Goal: Information Seeking & Learning: Find specific fact

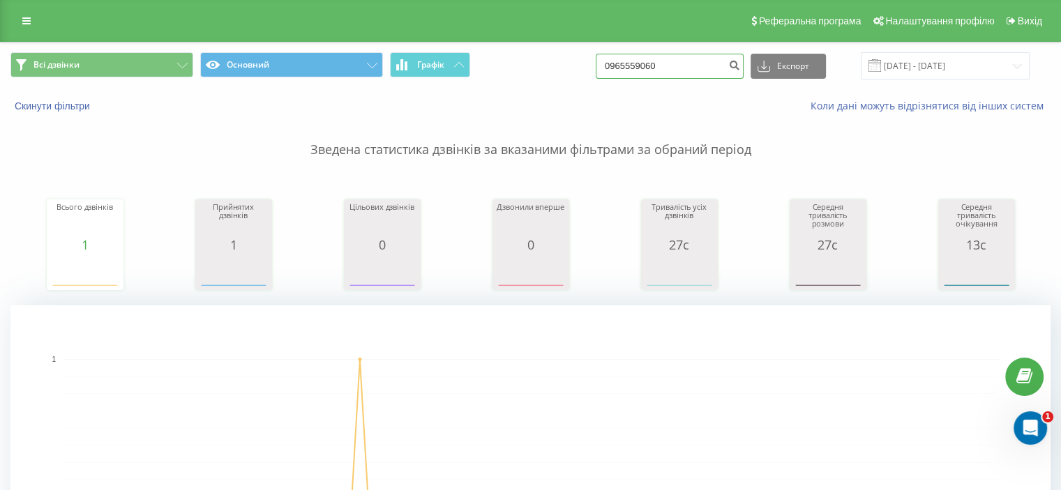
drag, startPoint x: 688, startPoint y: 66, endPoint x: 539, endPoint y: 66, distance: 149.2
click at [550, 69] on div "Всі дзвінки Основний Графік 0965559060 Експорт .csv .xls .xlsx 20.05.2025 - 20.…" at bounding box center [530, 65] width 1040 height 27
paste input "0733302211"
type input "0733302211"
click at [740, 61] on icon "submit" at bounding box center [734, 63] width 12 height 8
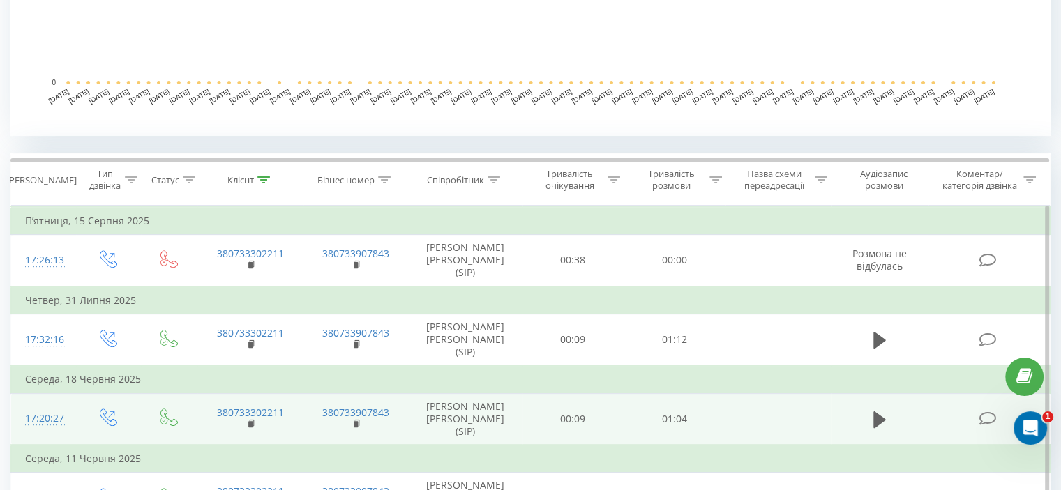
scroll to position [558, 0]
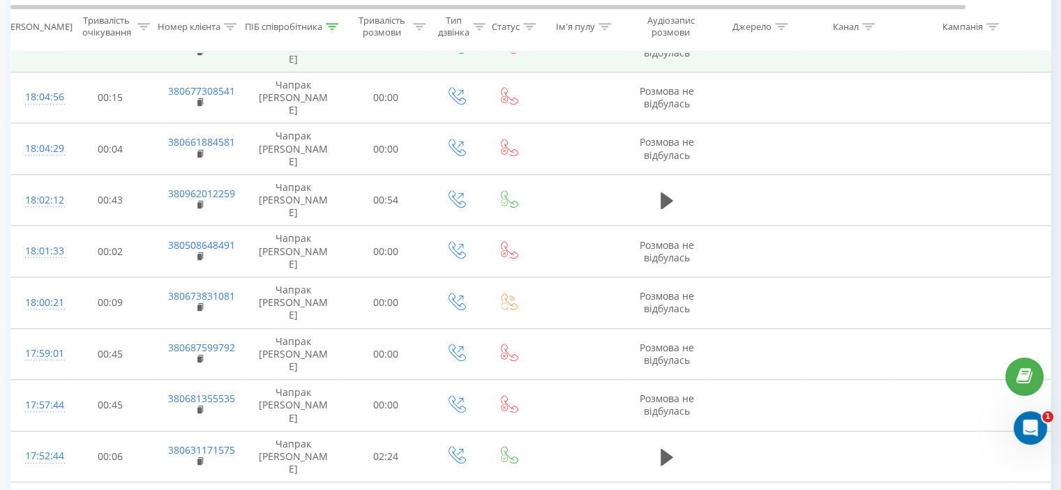
scroll to position [767, 0]
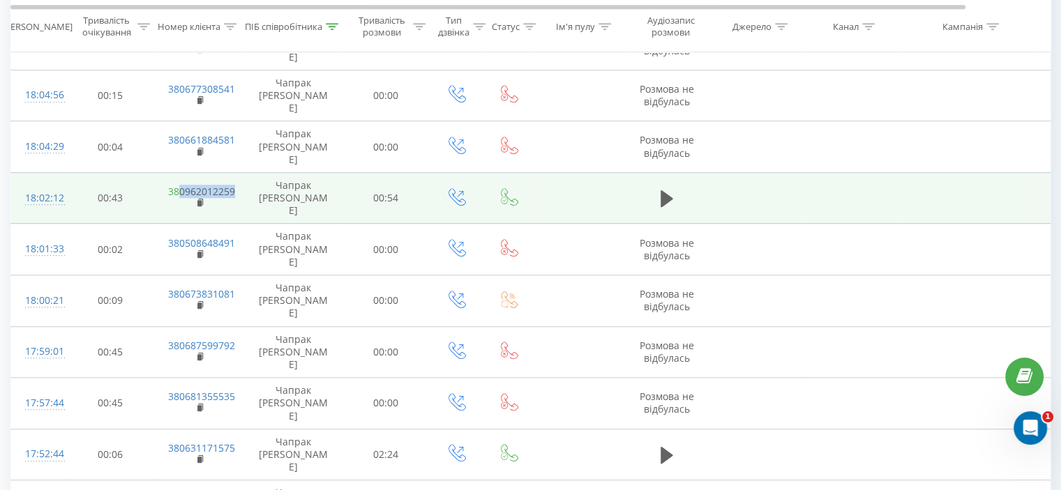
drag, startPoint x: 234, startPoint y: 330, endPoint x: 179, endPoint y: 329, distance: 55.1
click at [179, 224] on td "380962012259" at bounding box center [199, 198] width 91 height 52
copy link "0962012259"
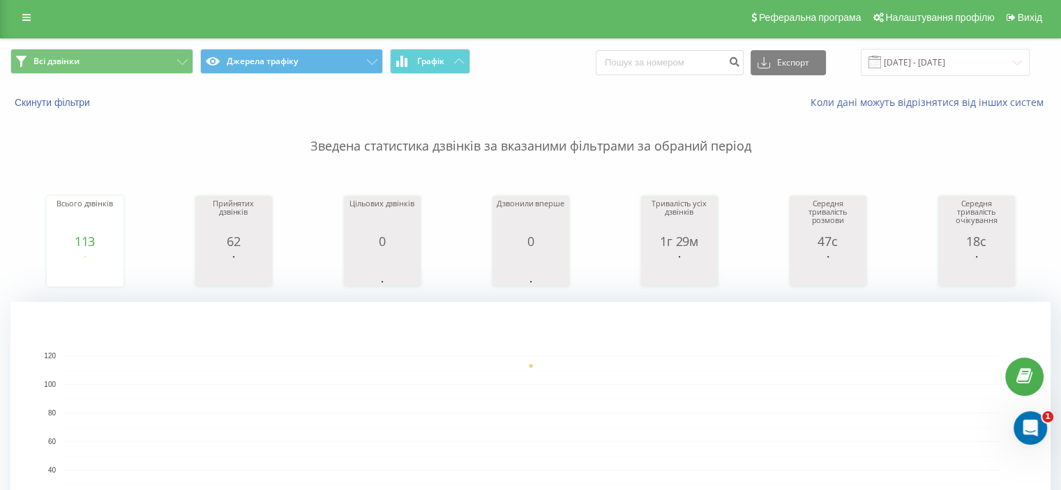
scroll to position [0, 0]
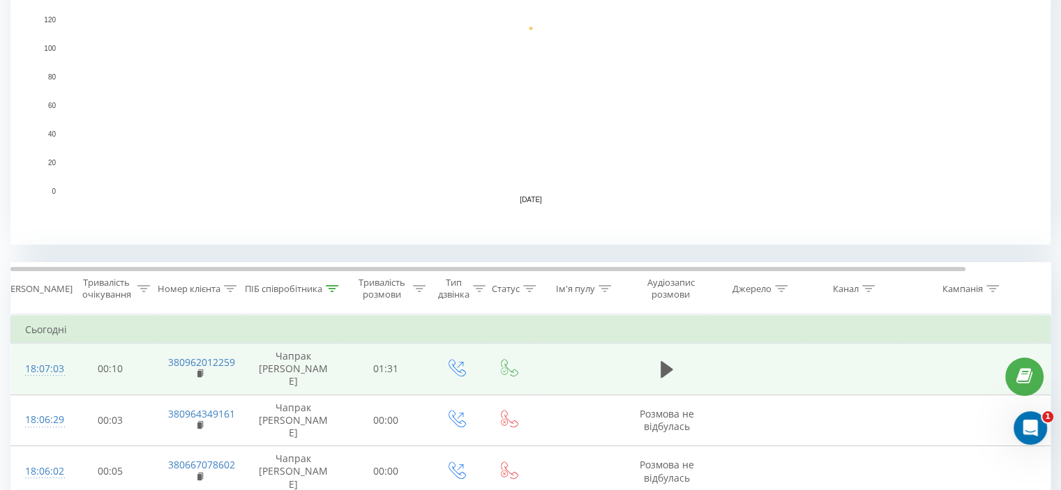
scroll to position [349, 0]
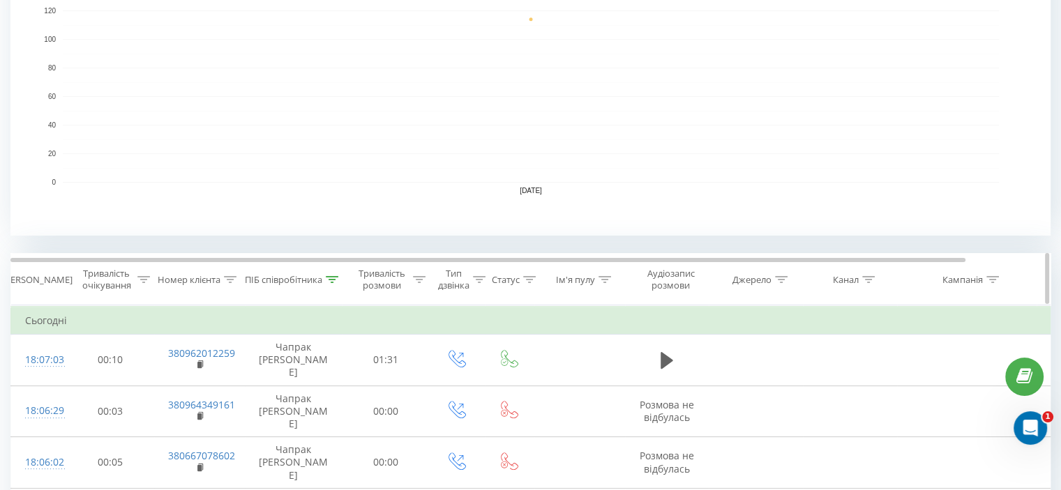
click at [331, 278] on icon at bounding box center [332, 279] width 13 height 7
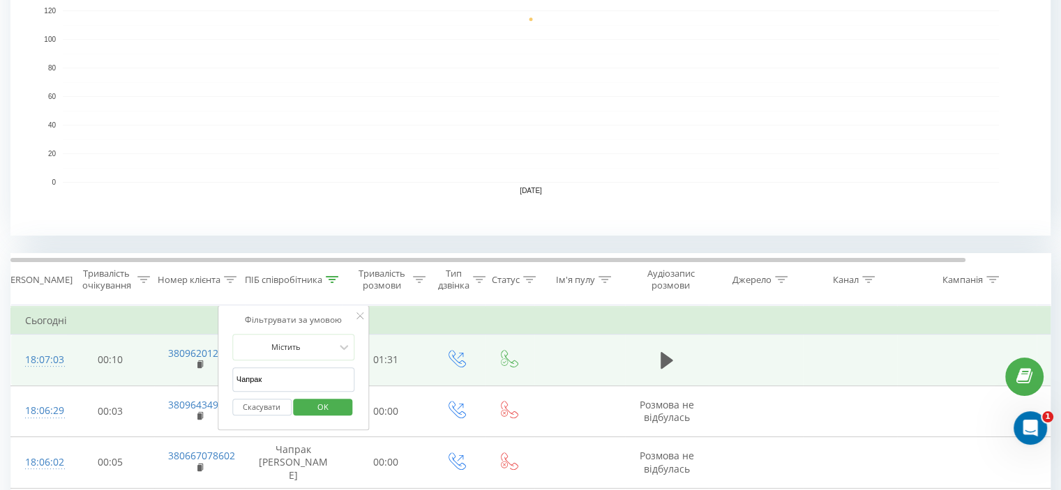
drag, startPoint x: 282, startPoint y: 381, endPoint x: 187, endPoint y: 376, distance: 95.0
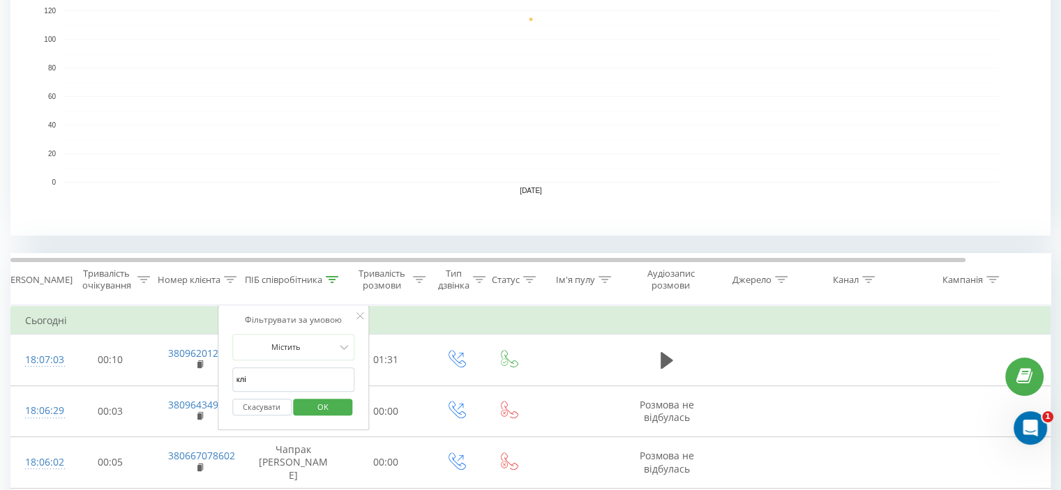
type input "кліменко"
click at [308, 407] on span "OK" at bounding box center [322, 407] width 39 height 22
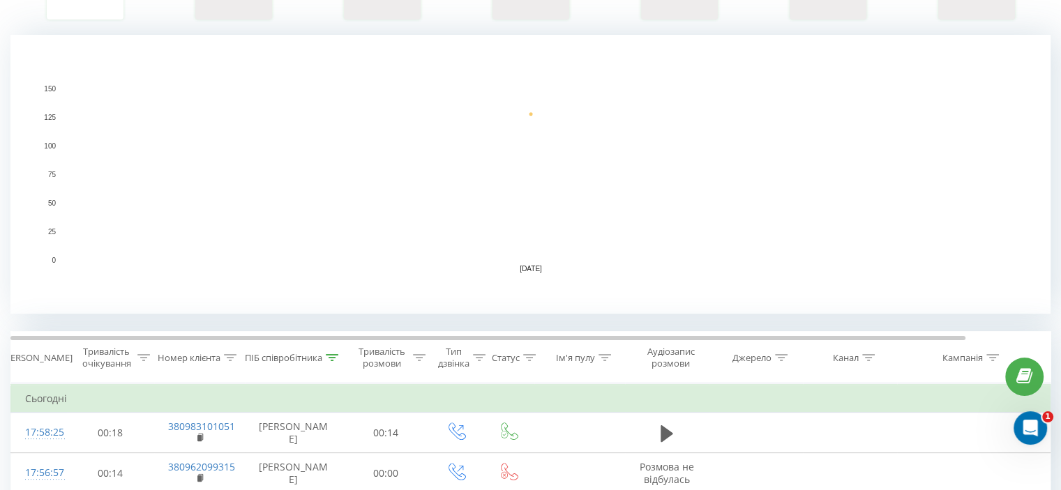
scroll to position [279, 0]
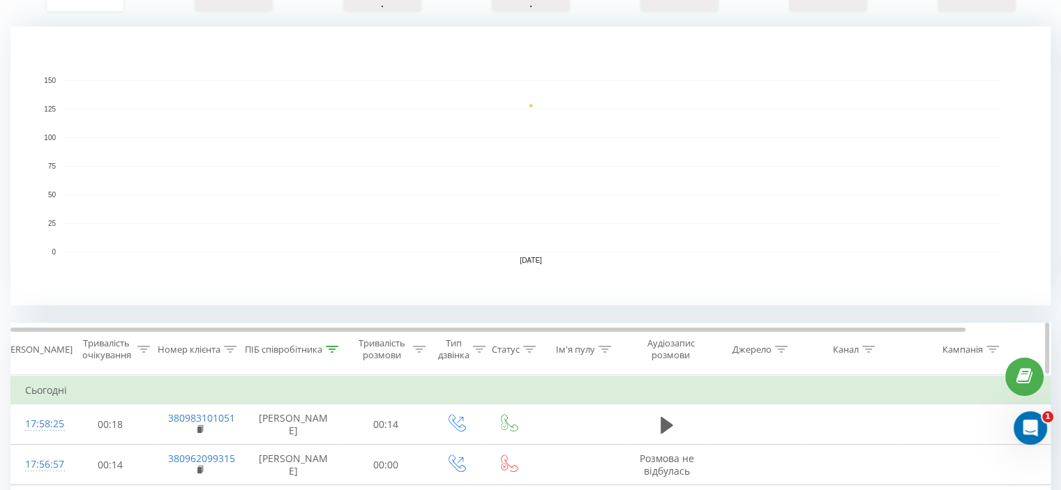
click at [333, 346] on icon at bounding box center [332, 349] width 13 height 7
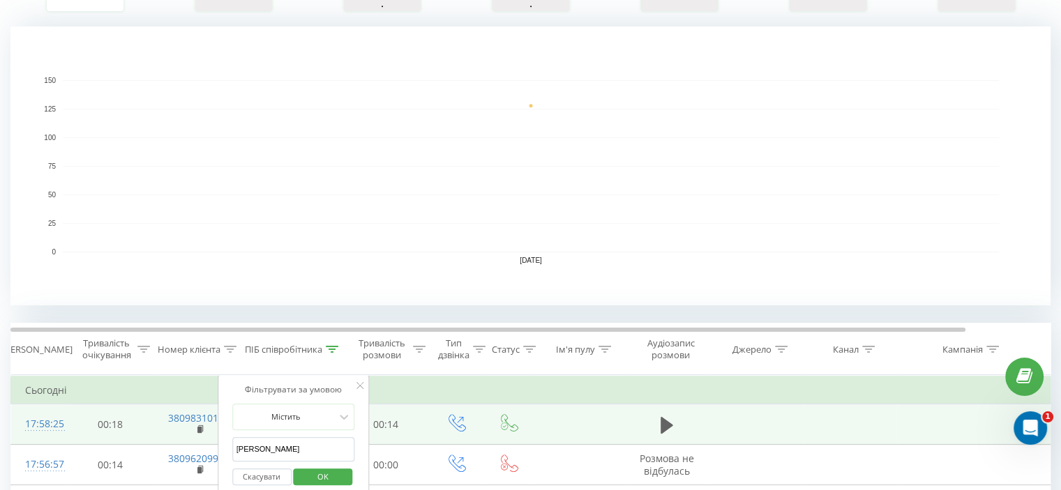
drag, startPoint x: 298, startPoint y: 455, endPoint x: 182, endPoint y: 448, distance: 115.9
click at [220, 455] on div "Фільтрувати за умовою Містить кліменко Скасувати OK" at bounding box center [294, 438] width 152 height 126
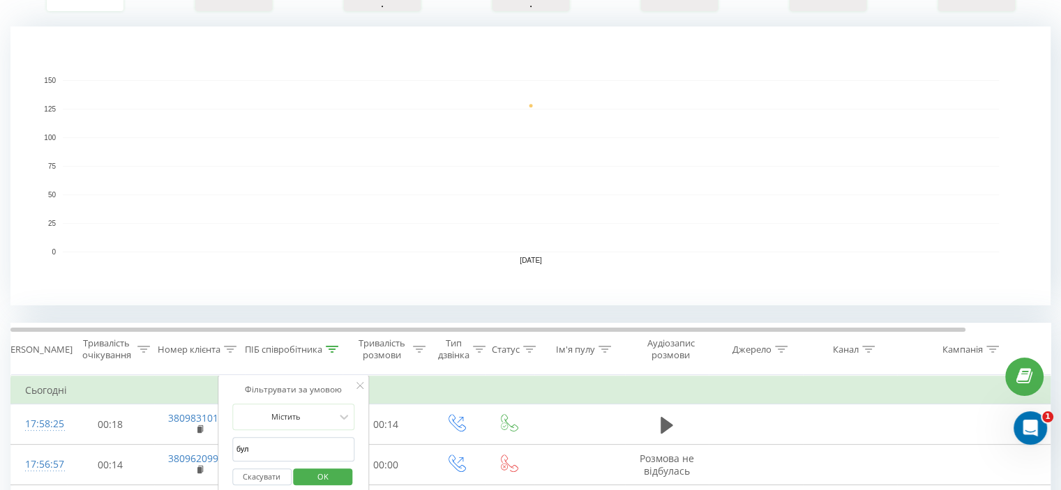
type input "булавинець"
click at [320, 469] on span "OK" at bounding box center [322, 477] width 39 height 22
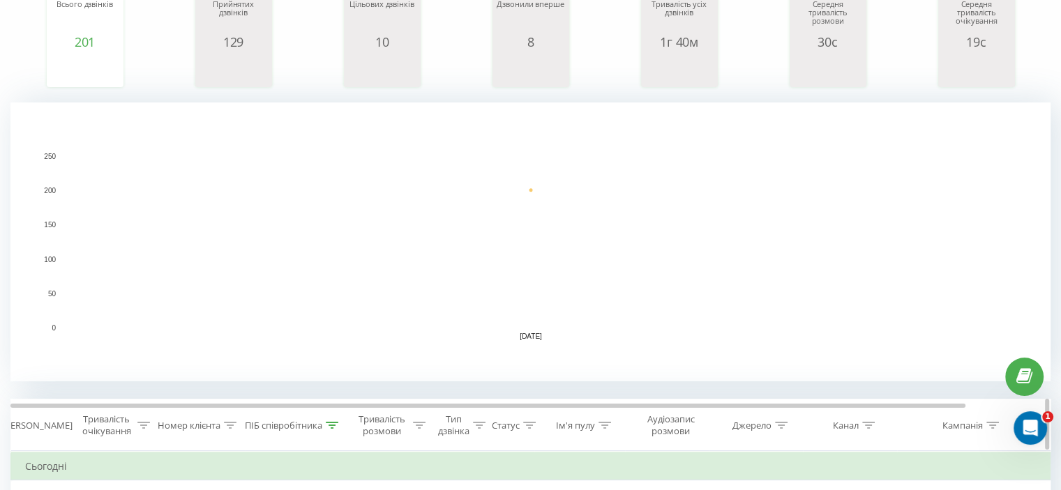
scroll to position [209, 0]
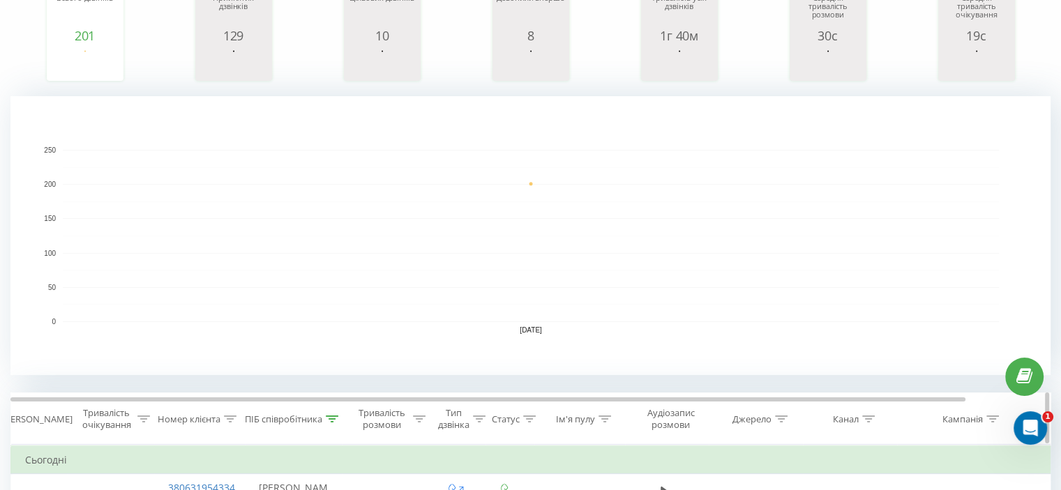
click at [328, 418] on icon at bounding box center [332, 419] width 13 height 7
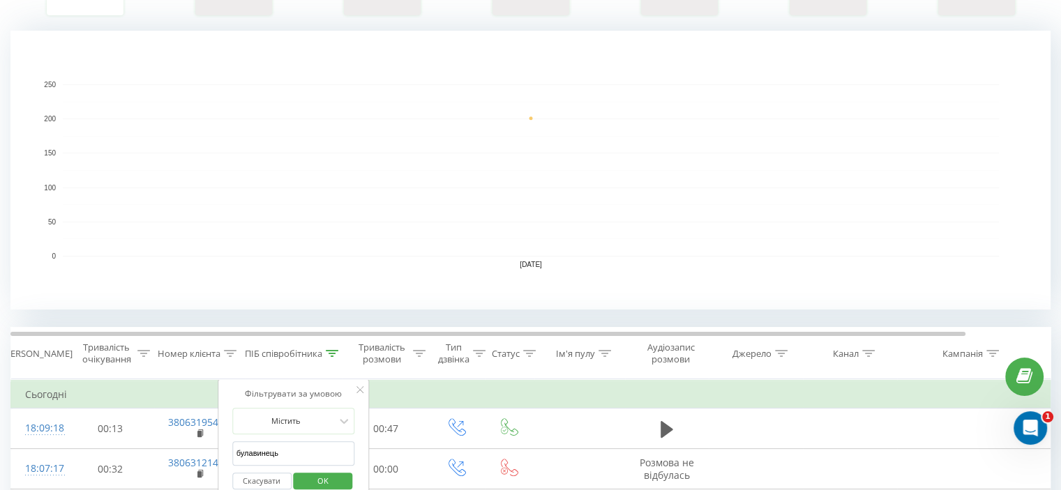
scroll to position [279, 0]
